Goal: Register for event/course

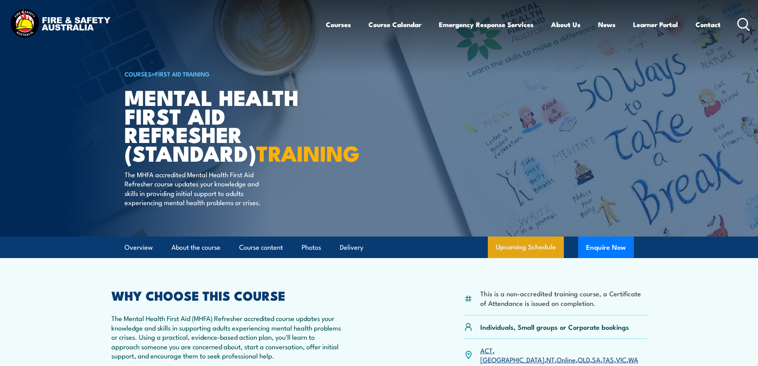
click at [548, 258] on link "Upcoming Schedule" at bounding box center [526, 246] width 76 height 21
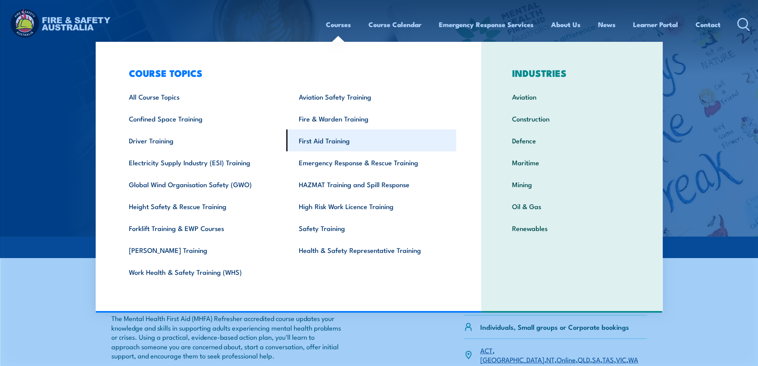
click at [338, 143] on link "First Aid Training" at bounding box center [372, 140] width 170 height 22
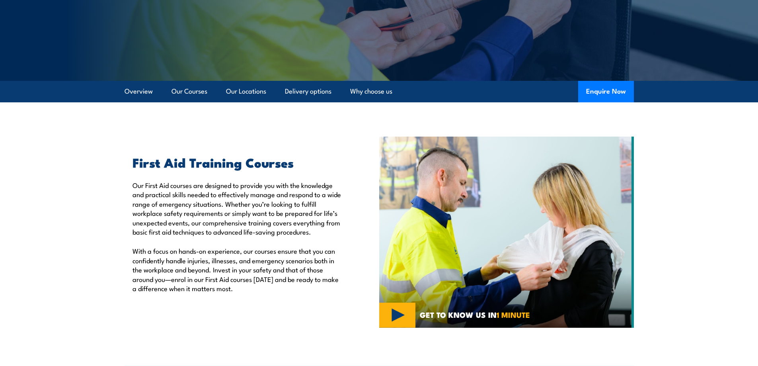
scroll to position [159, 0]
